Goal: Task Accomplishment & Management: Manage account settings

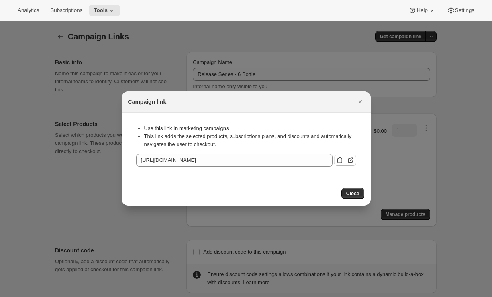
select select "gid://shopify/SellingPlan/710463488309"
click at [360, 99] on icon "Close" at bounding box center [361, 102] width 8 height 8
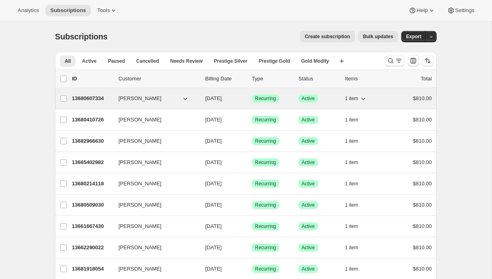
click at [134, 99] on span "[PERSON_NAME]" at bounding box center [140, 98] width 43 height 8
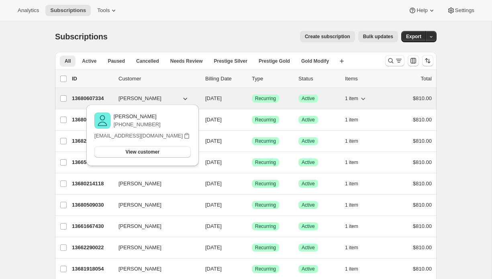
click at [95, 98] on p "13680607334" at bounding box center [92, 98] width 40 height 8
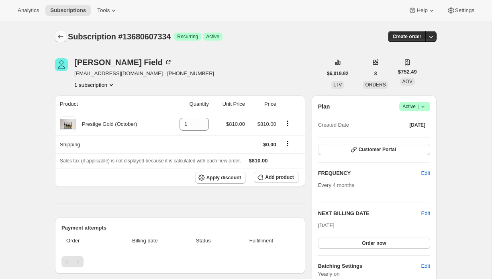
click at [59, 37] on icon "Subscriptions" at bounding box center [61, 37] width 8 height 8
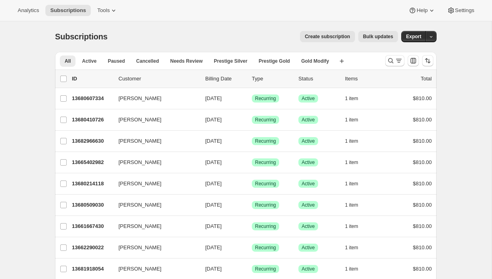
click at [109, 3] on div "Analytics Subscriptions Tools Help Settings" at bounding box center [246, 10] width 492 height 21
click at [107, 12] on span "Tools" at bounding box center [103, 10] width 12 height 6
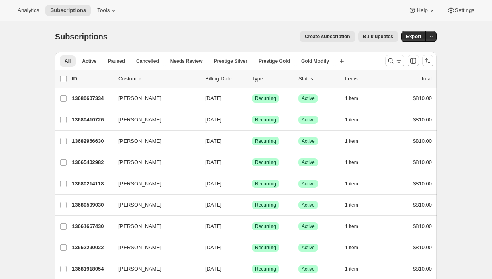
click at [233, 40] on div "Create subscription Bulk updates" at bounding box center [257, 36] width 281 height 11
click at [428, 37] on button "button" at bounding box center [431, 36] width 11 height 11
click at [409, 51] on span "Subscription data" at bounding box center [389, 53] width 40 height 6
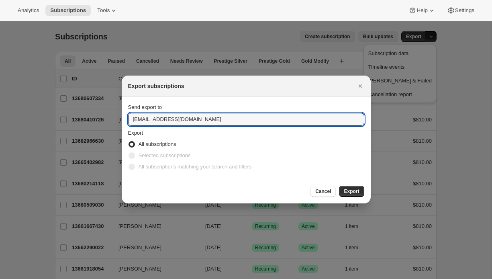
drag, startPoint x: 209, startPoint y: 120, endPoint x: 68, endPoint y: 116, distance: 140.4
type input "emily@awtomic.com"
click at [350, 186] on button "Export" at bounding box center [351, 191] width 25 height 11
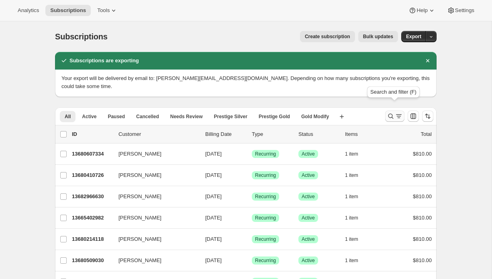
click at [394, 112] on icon "Search and filter results" at bounding box center [391, 116] width 8 height 8
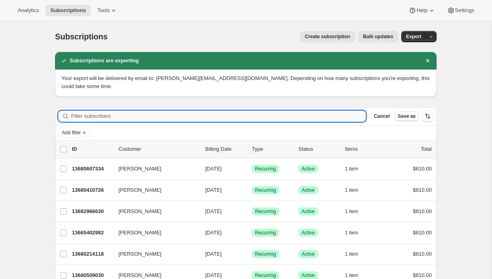
click at [307, 111] on input "Filter subscribers" at bounding box center [218, 116] width 295 height 11
paste input "2022 Te Kahu, Gimblett Gravels"
type input "2022 Te Kahu, Gimblett Gravels"
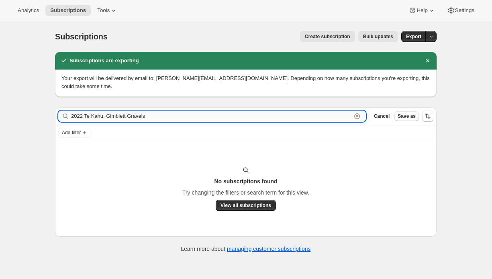
click at [141, 111] on input "2022 Te Kahu, Gimblett Gravels" at bounding box center [211, 116] width 281 height 11
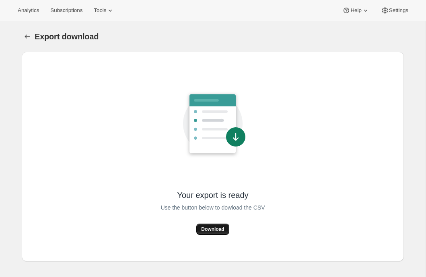
click at [206, 230] on span "Download" at bounding box center [212, 229] width 23 height 6
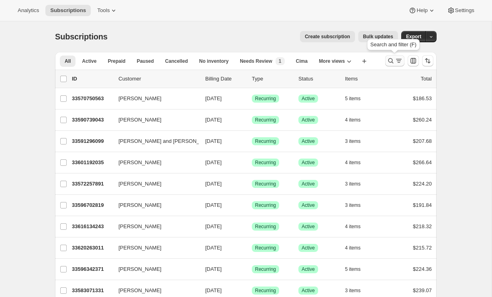
click at [393, 62] on icon "Search and filter results" at bounding box center [391, 61] width 8 height 8
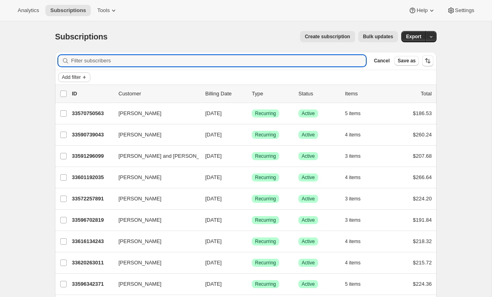
click at [74, 80] on span "Add filter" at bounding box center [71, 77] width 19 height 6
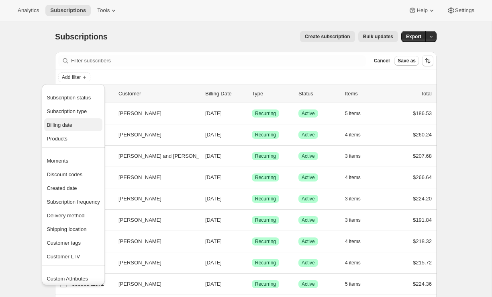
click at [72, 126] on span "Billing date" at bounding box center [60, 125] width 26 height 6
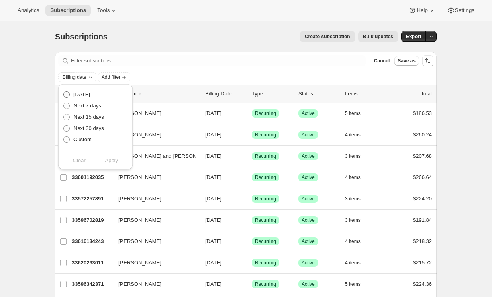
click at [86, 96] on span "Today" at bounding box center [82, 94] width 16 height 6
click at [64, 92] on input "Today" at bounding box center [64, 91] width 0 height 0
radio input "true"
click at [117, 162] on span "Apply" at bounding box center [111, 160] width 13 height 8
click at [113, 160] on span "Apply" at bounding box center [111, 160] width 13 height 8
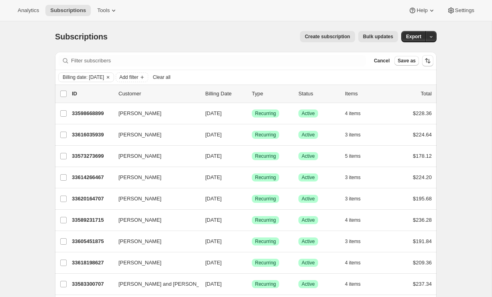
click at [374, 39] on span "Bulk updates" at bounding box center [378, 36] width 30 height 6
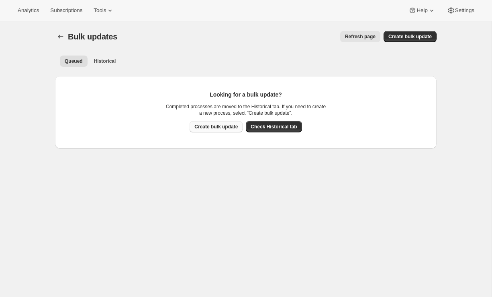
click at [219, 130] on button "Create bulk update" at bounding box center [216, 126] width 53 height 11
select select "10"
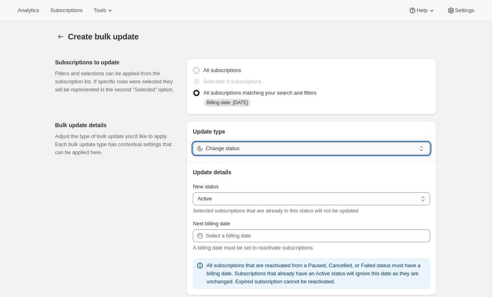
click at [230, 149] on input "Change status" at bounding box center [311, 148] width 210 height 13
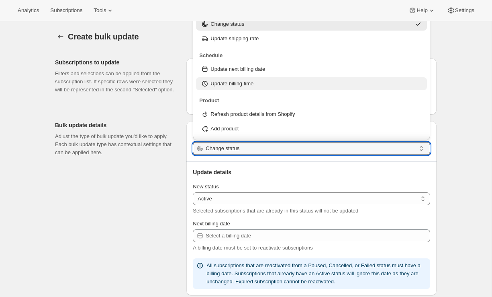
click at [246, 86] on p "Update billing time" at bounding box center [232, 84] width 43 height 8
type input "Update billing time"
select select "12"
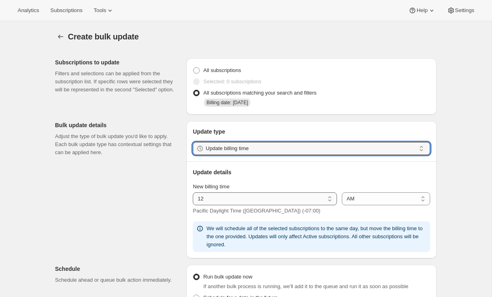
click at [264, 197] on select "01 02 03 04 05 06 07 08 09 10 11 12" at bounding box center [265, 198] width 144 height 13
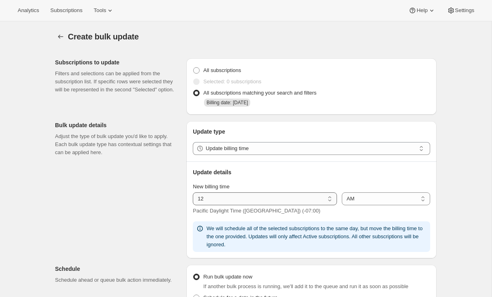
click at [193, 192] on select "01 02 03 04 05 06 07 08 09 10 11 12" at bounding box center [265, 198] width 144 height 13
click at [383, 198] on select "AM PM" at bounding box center [386, 198] width 88 height 13
select select "pm"
click at [342, 192] on select "AM PM" at bounding box center [386, 198] width 88 height 13
click at [451, 231] on div "Create bulk update. This page is ready Create bulk update Subscriptions to upda…" at bounding box center [246, 278] width 492 height 515
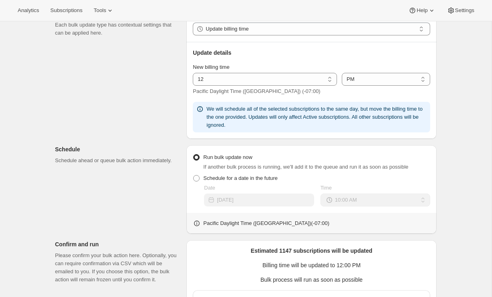
scroll to position [123, 0]
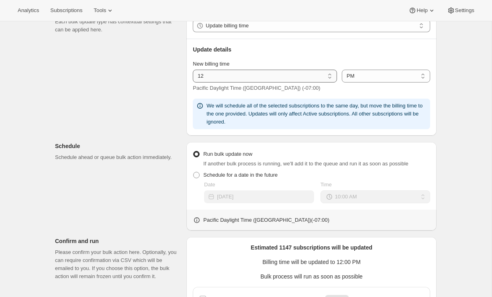
click at [323, 74] on select "01 02 03 04 05 06 07 08 09 10 11 12" at bounding box center [265, 76] width 144 height 13
select select "1"
click at [193, 70] on select "01 02 03 04 05 06 07 08 09 10 11 12" at bounding box center [265, 76] width 144 height 13
click at [452, 182] on div "Create bulk update. This page is ready Create bulk update Subscriptions to upda…" at bounding box center [246, 156] width 492 height 515
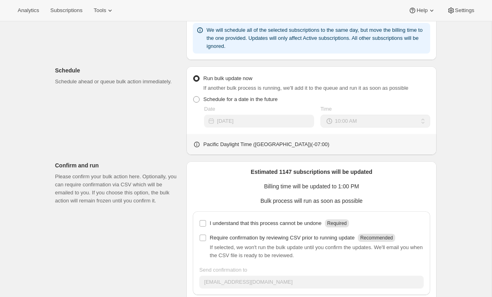
scroll to position [240, 0]
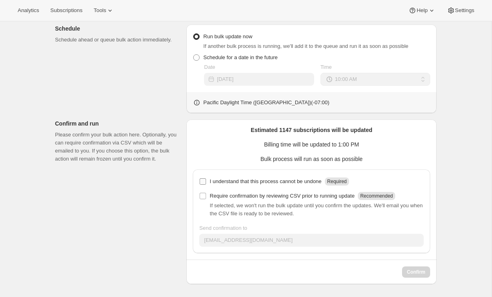
click at [292, 179] on p "I understand that this process cannot be undone" at bounding box center [266, 181] width 112 height 8
click at [206, 179] on input "I understand that this process cannot be undone Required" at bounding box center [203, 181] width 6 height 6
checkbox input "true"
click at [414, 273] on span "Confirm" at bounding box center [416, 272] width 18 height 6
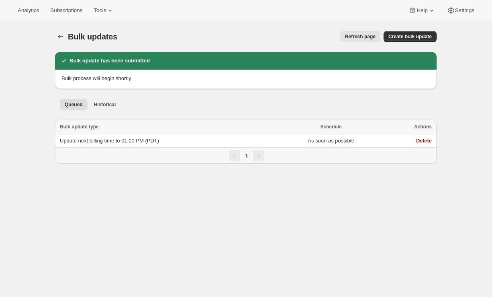
click at [255, 226] on div "Bulk updates. This page is ready Bulk updates Refresh page More actions Refresh…" at bounding box center [246, 169] width 492 height 297
click at [109, 99] on button "Historical" at bounding box center [105, 104] width 32 height 11
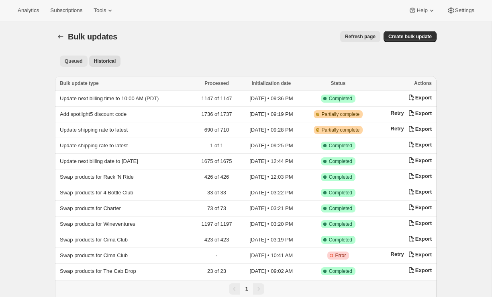
click at [70, 62] on span "Queued" at bounding box center [74, 61] width 18 height 6
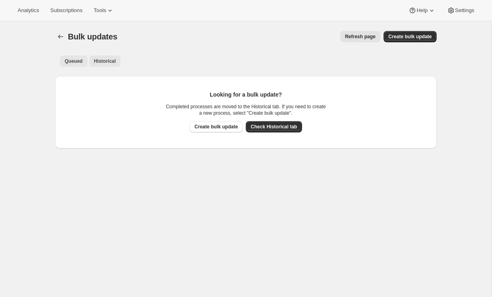
click at [112, 63] on span "Historical" at bounding box center [105, 61] width 22 height 6
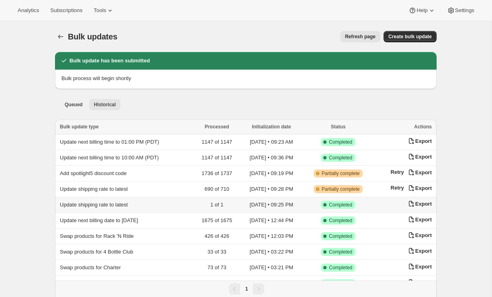
scroll to position [3, 0]
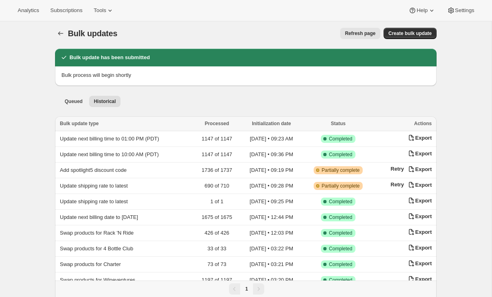
click at [242, 40] on div "Bulk updates. This page is ready Bulk updates Refresh page More actions Refresh…" at bounding box center [246, 33] width 382 height 31
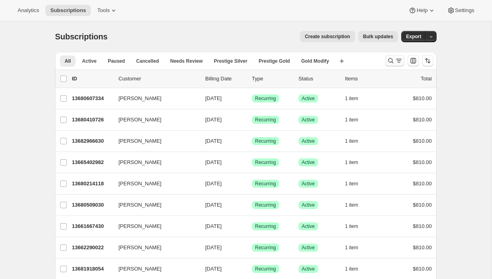
click at [394, 62] on icon "Search and filter results" at bounding box center [391, 61] width 8 height 8
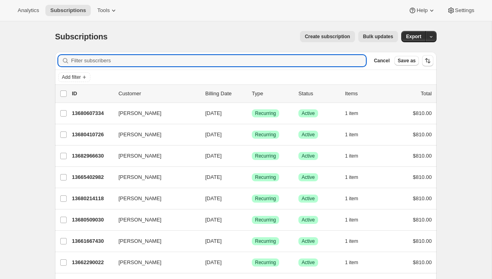
paste input "13991608422"
type input "13991608422"
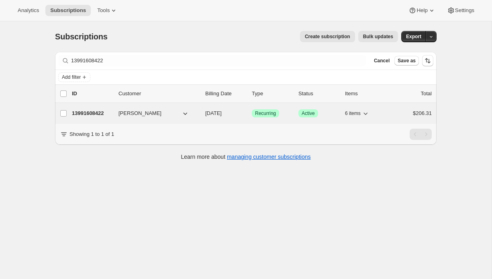
click at [94, 111] on p "13991608422" at bounding box center [92, 113] width 40 height 8
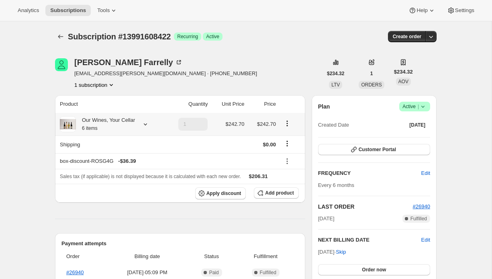
click at [148, 127] on icon at bounding box center [146, 124] width 8 height 8
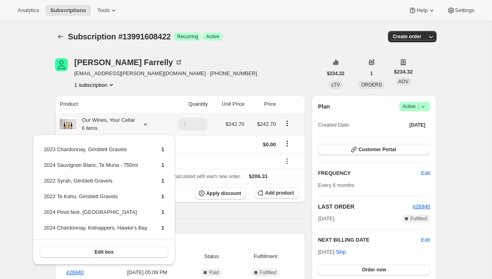
scroll to position [9, 0]
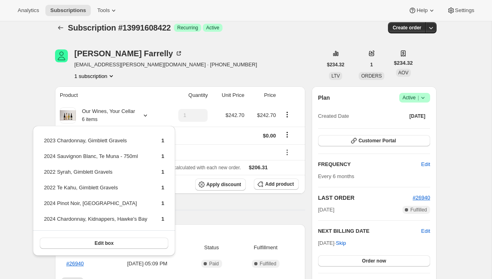
click at [196, 210] on div "Product Quantity Unit Price Price Our Wines, Your Cellar 6 items 1 $242.70 $242…" at bounding box center [180, 227] width 250 height 283
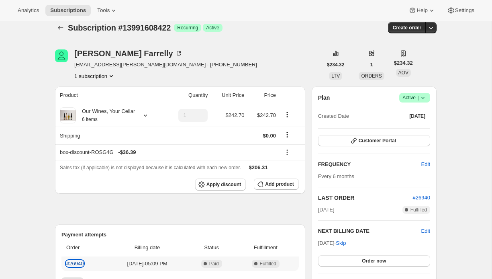
click at [76, 264] on link "#26940" at bounding box center [74, 263] width 17 height 6
click at [145, 114] on icon at bounding box center [146, 115] width 8 height 8
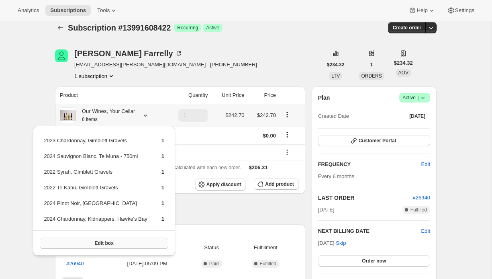
click at [102, 243] on span "Edit box" at bounding box center [103, 243] width 19 height 6
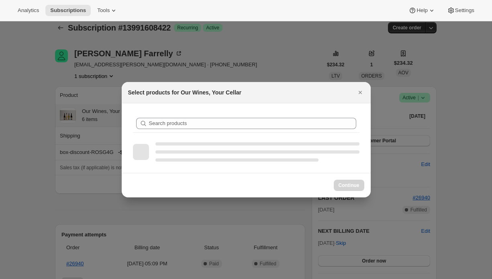
scroll to position [0, 0]
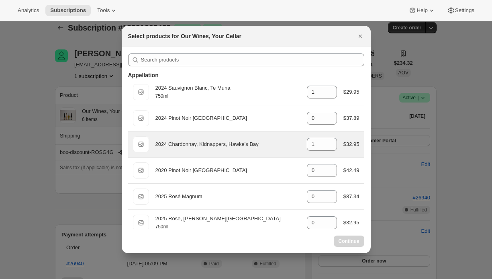
select select "gid://shopify/ProductVariant/42872983748710"
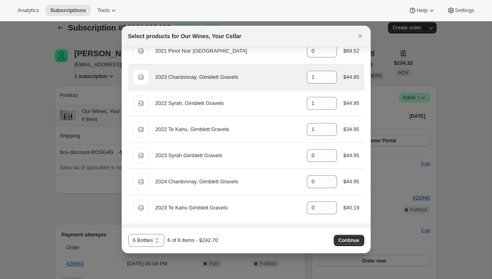
scroll to position [249, 0]
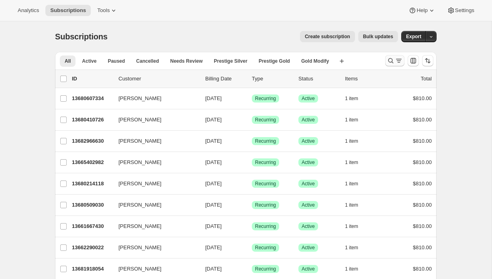
click at [396, 61] on icon "Search and filter results" at bounding box center [399, 61] width 8 height 8
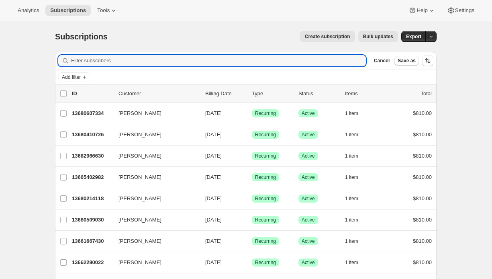
type input "m"
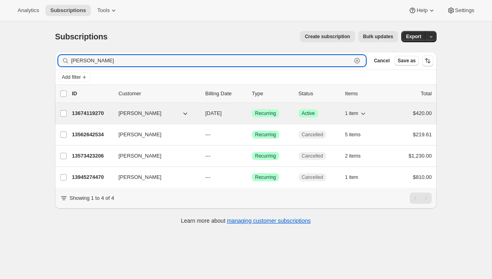
type input "[PERSON_NAME]"
click at [84, 113] on p "13674119270" at bounding box center [92, 113] width 40 height 8
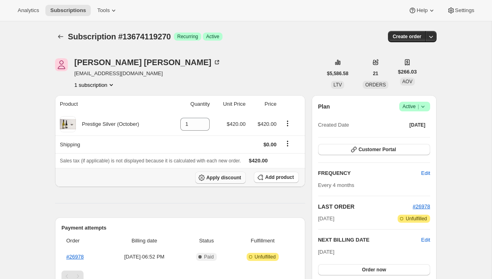
click at [232, 180] on span "Apply discount" at bounding box center [224, 177] width 35 height 6
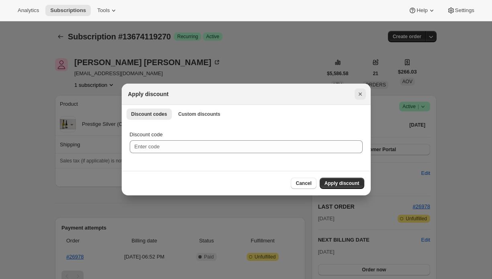
click at [362, 93] on icon "Close" at bounding box center [361, 94] width 8 height 8
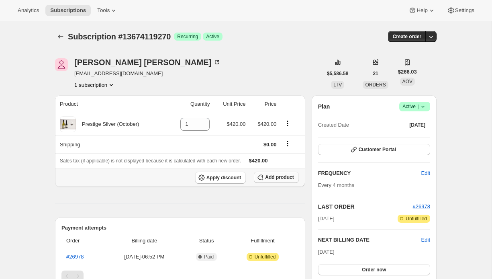
click at [281, 176] on span "Add product" at bounding box center [279, 177] width 29 height 6
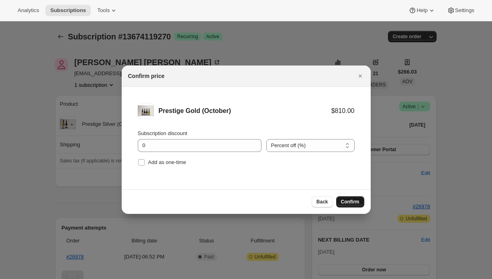
click at [357, 203] on span "Confirm" at bounding box center [350, 202] width 18 height 6
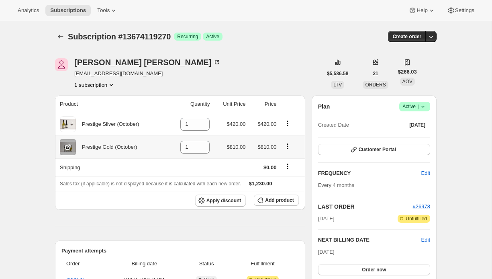
click at [289, 147] on icon "Product actions" at bounding box center [288, 146] width 8 height 8
click at [293, 160] on span "Remove" at bounding box center [288, 162] width 30 height 8
type input "0"
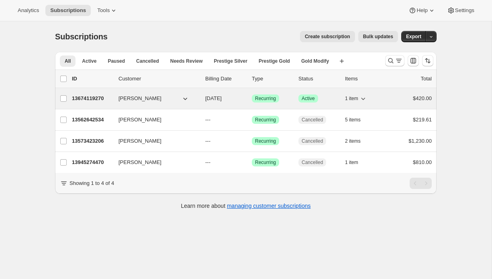
click at [119, 96] on span "Joanne DEITCH" at bounding box center [140, 98] width 43 height 8
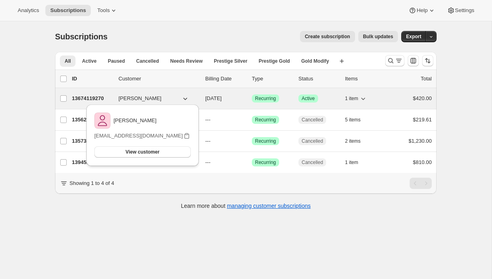
click at [91, 101] on p "13674119270" at bounding box center [92, 98] width 40 height 8
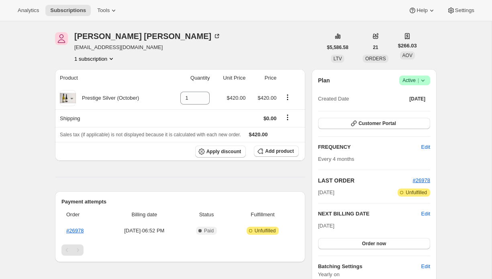
scroll to position [27, 0]
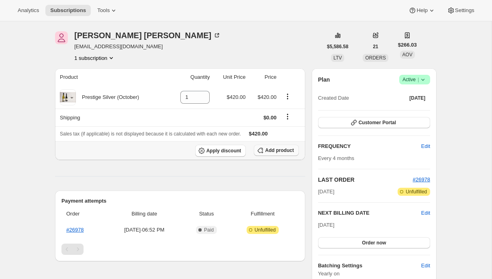
click at [271, 152] on span "Add product" at bounding box center [279, 150] width 29 height 6
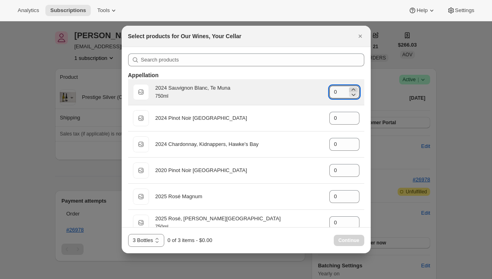
click at [355, 88] on icon ":r48:" at bounding box center [354, 90] width 8 height 8
type input "1"
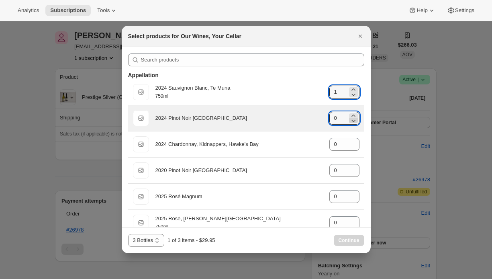
click at [353, 117] on icon ":r48:" at bounding box center [354, 121] width 8 height 8
click at [356, 115] on icon ":r48:" at bounding box center [354, 116] width 8 height 8
type input "1"
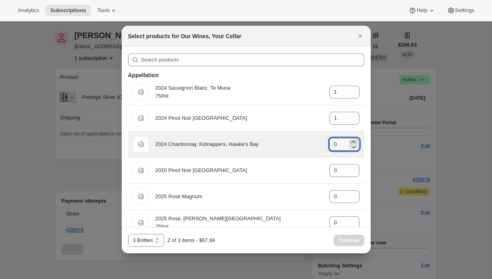
click at [353, 141] on icon ":r48:" at bounding box center [354, 142] width 8 height 8
type input "1"
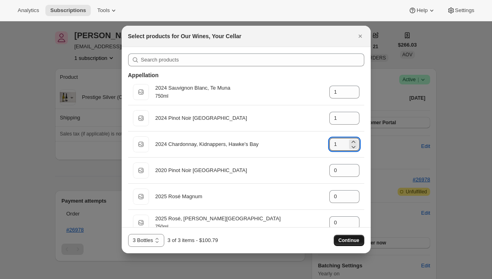
click at [347, 238] on span "Continue" at bounding box center [349, 240] width 21 height 6
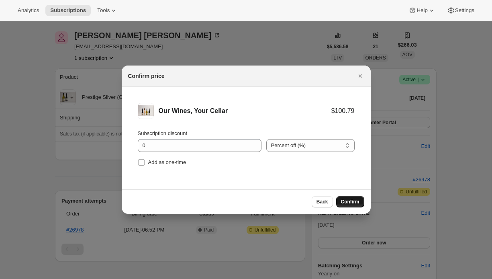
click at [347, 202] on span "Confirm" at bounding box center [350, 202] width 18 height 6
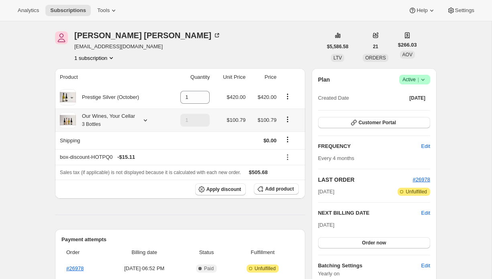
click at [145, 121] on icon at bounding box center [146, 120] width 8 height 8
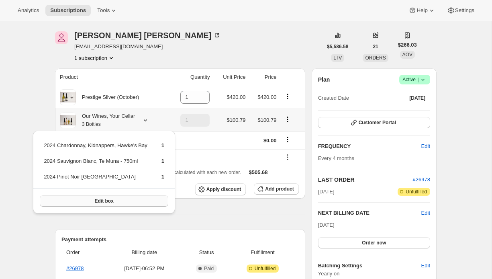
click at [104, 203] on span "Edit box" at bounding box center [103, 201] width 19 height 6
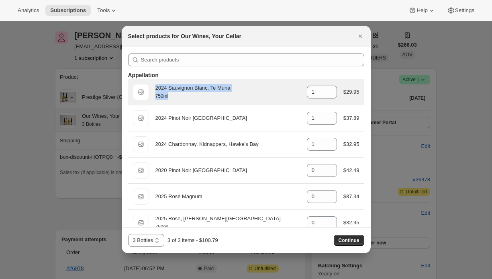
drag, startPoint x: 174, startPoint y: 95, endPoint x: 154, endPoint y: 89, distance: 20.9
click at [154, 89] on div "750ml 2024 Sauvignon Blanc, Te Muna 750ml gid://shopify/ProductVariant/42987046…" at bounding box center [246, 92] width 227 height 16
copy span "2024 Sauvignon Blanc, Te Muna 750ml"
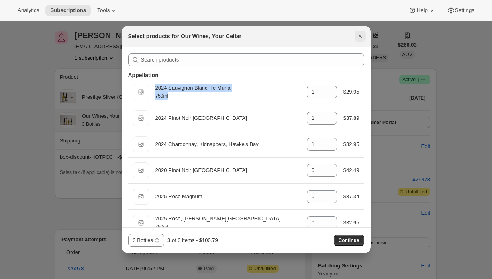
click at [362, 32] on icon "Close" at bounding box center [361, 36] width 8 height 8
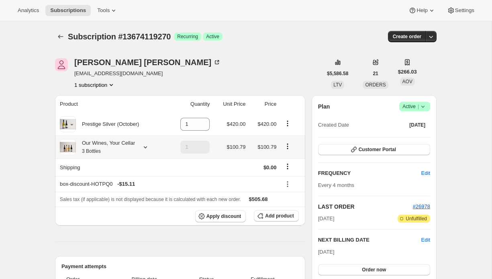
scroll to position [27, 0]
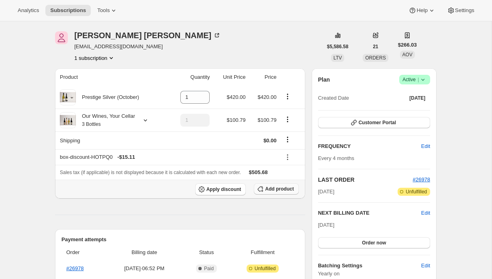
click at [265, 191] on span "Add product" at bounding box center [279, 189] width 29 height 6
click at [270, 184] on button "Add product" at bounding box center [276, 188] width 45 height 11
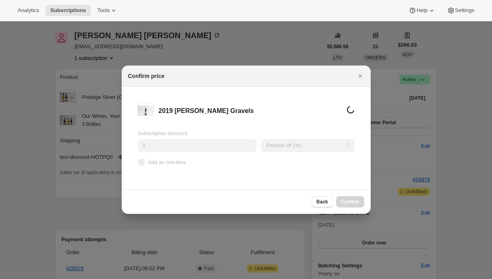
scroll to position [0, 0]
click at [354, 203] on span "Confirm" at bounding box center [350, 202] width 18 height 6
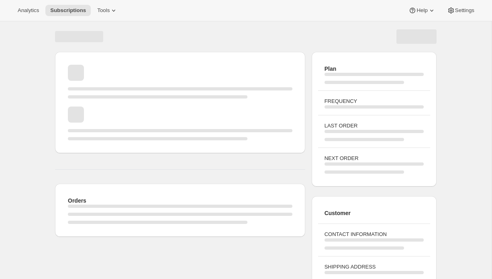
scroll to position [27, 0]
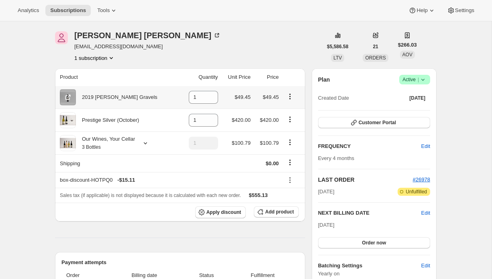
click at [292, 99] on icon "Product actions" at bounding box center [290, 96] width 8 height 8
click at [287, 113] on span "Remove" at bounding box center [284, 112] width 19 height 6
type input "0"
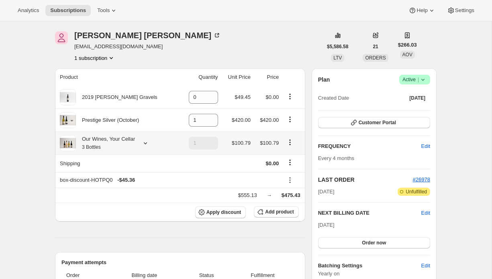
click at [287, 142] on icon "Product actions" at bounding box center [290, 142] width 8 height 8
click at [285, 168] on span "Remove" at bounding box center [289, 172] width 19 height 8
type input "0"
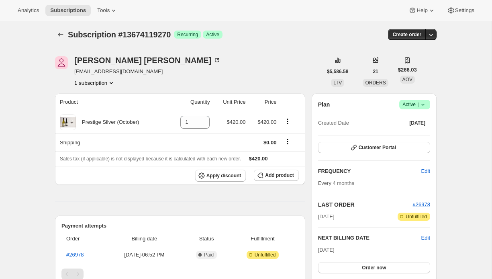
scroll to position [0, 0]
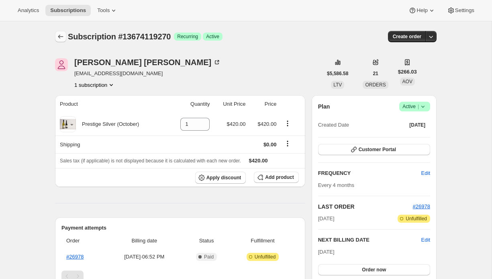
click at [58, 36] on icon "Subscriptions" at bounding box center [61, 37] width 8 height 8
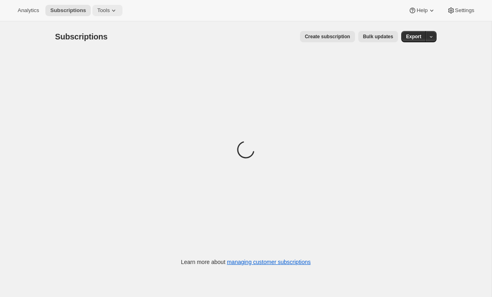
click at [115, 10] on icon at bounding box center [113, 11] width 3 height 2
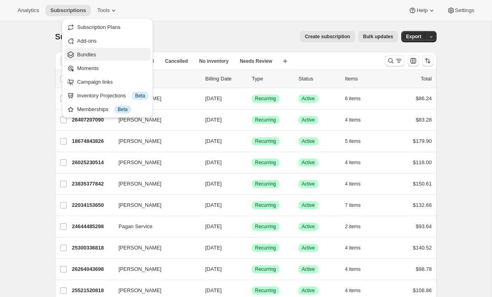
click at [93, 53] on span "Bundles" at bounding box center [86, 54] width 19 height 6
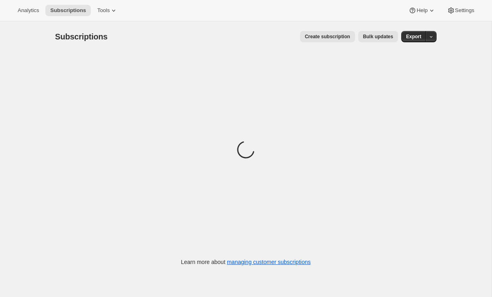
click at [368, 39] on span "Bulk updates" at bounding box center [378, 36] width 30 height 6
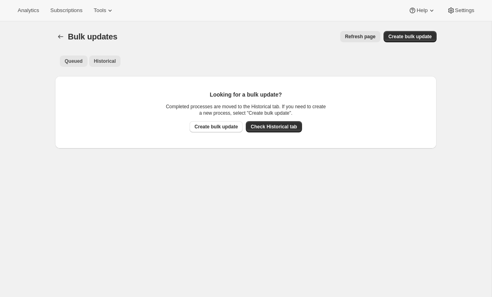
click at [109, 63] on span "Historical" at bounding box center [105, 61] width 22 height 6
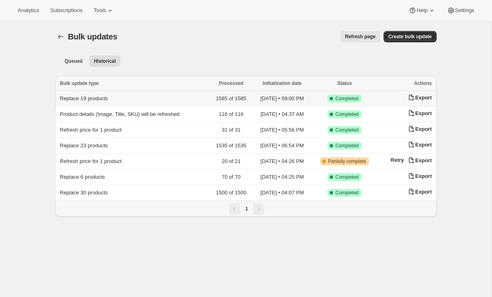
click at [73, 97] on span "Replace 19 products" at bounding box center [84, 98] width 48 height 6
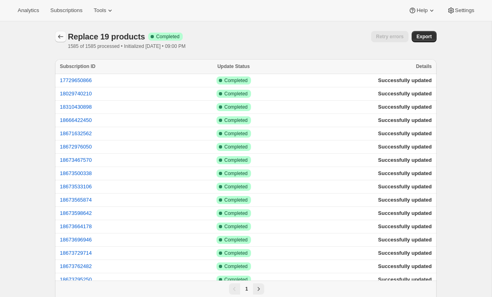
click at [58, 36] on icon "button" at bounding box center [61, 37] width 8 height 8
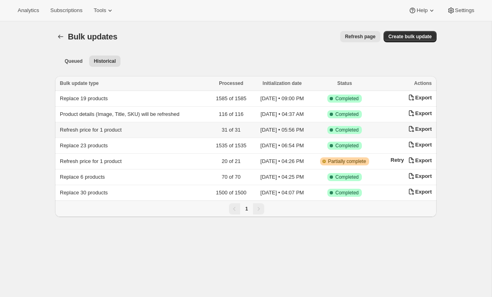
click at [105, 128] on span "Refresh price for 1 product" at bounding box center [91, 130] width 62 height 6
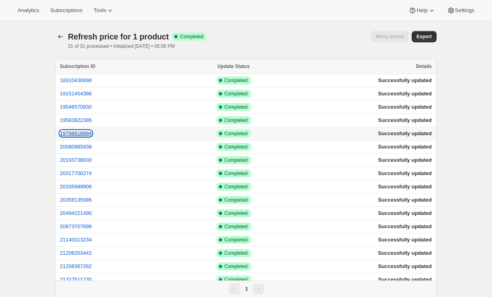
click at [72, 133] on button "19798818994" at bounding box center [76, 133] width 32 height 6
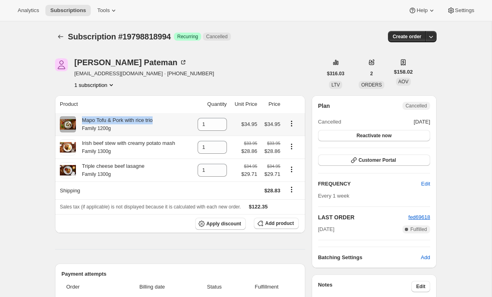
drag, startPoint x: 138, startPoint y: 120, endPoint x: 82, endPoint y: 119, distance: 55.5
click at [82, 119] on div "Mapo Tofu & Pork with rice trio Family 1200g" at bounding box center [124, 124] width 129 height 16
copy div "Mapo Tofu & Pork with rice trio"
